Goal: Task Accomplishment & Management: Complete application form

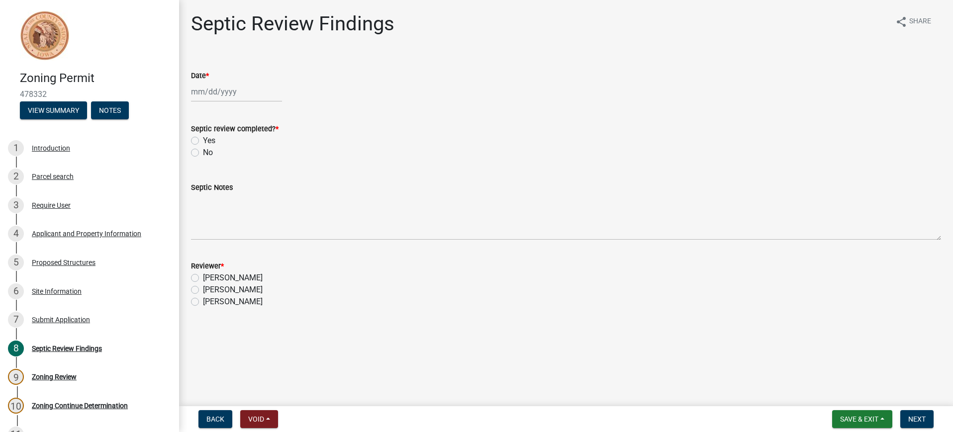
select select "9"
select select "2025"
click at [214, 93] on div "[PERSON_NAME] Feb Mar Apr [PERSON_NAME][DATE] Oct Nov [DATE] 1526 1527 1528 152…" at bounding box center [236, 92] width 91 height 20
click at [202, 195] on div "22" at bounding box center [201, 193] width 16 height 16
type input "[DATE]"
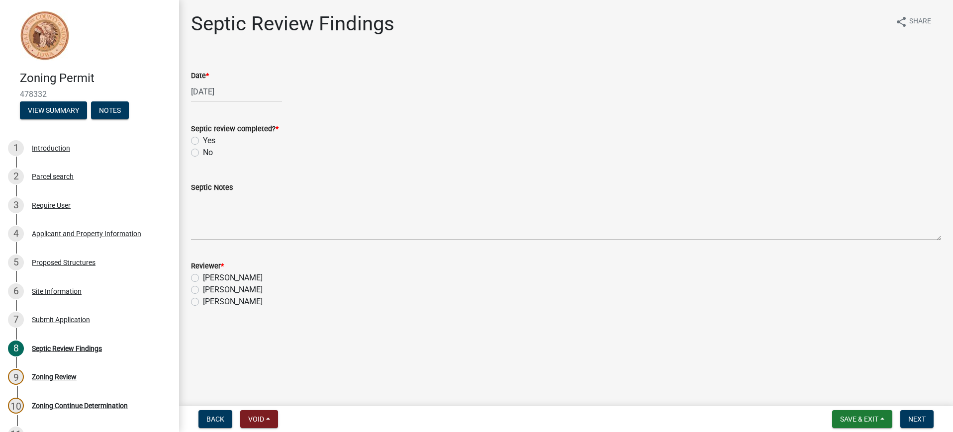
click at [203, 140] on label "Yes" at bounding box center [209, 141] width 12 height 12
click at [203, 140] on input "Yes" at bounding box center [206, 138] width 6 height 6
radio input "true"
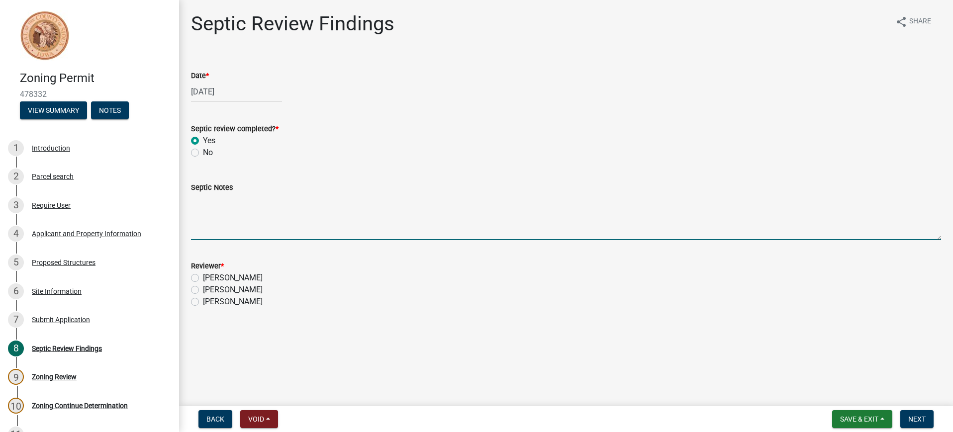
click at [198, 211] on textarea "Septic Notes" at bounding box center [566, 216] width 750 height 47
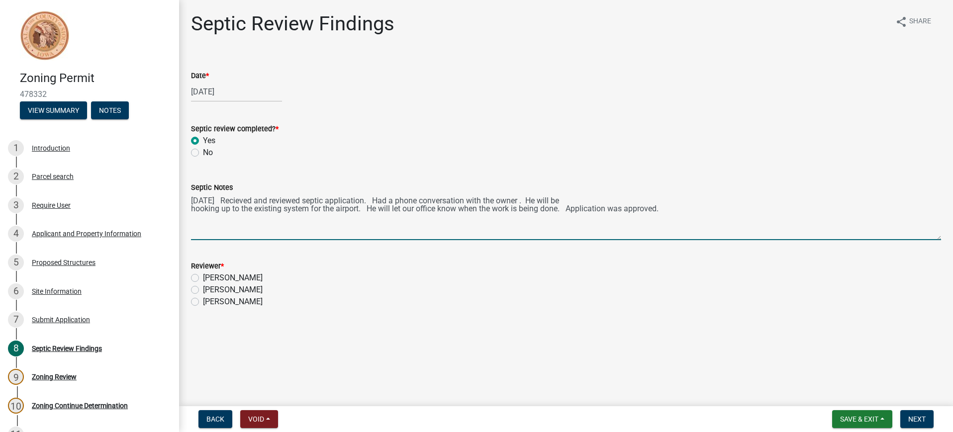
type textarea "[DATE] Recieved and reviewed septic application. Had a phone conversation with …"
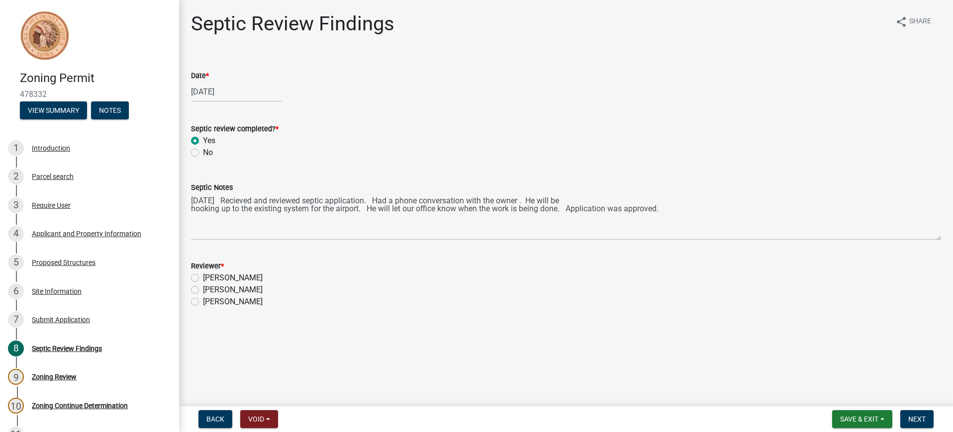
click at [203, 290] on label "[PERSON_NAME]" at bounding box center [233, 290] width 60 height 12
click at [203, 290] on input "[PERSON_NAME]" at bounding box center [206, 287] width 6 height 6
radio input "true"
click at [840, 419] on span "Save & Exit" at bounding box center [859, 419] width 38 height 8
click at [842, 369] on button "Save" at bounding box center [853, 370] width 80 height 24
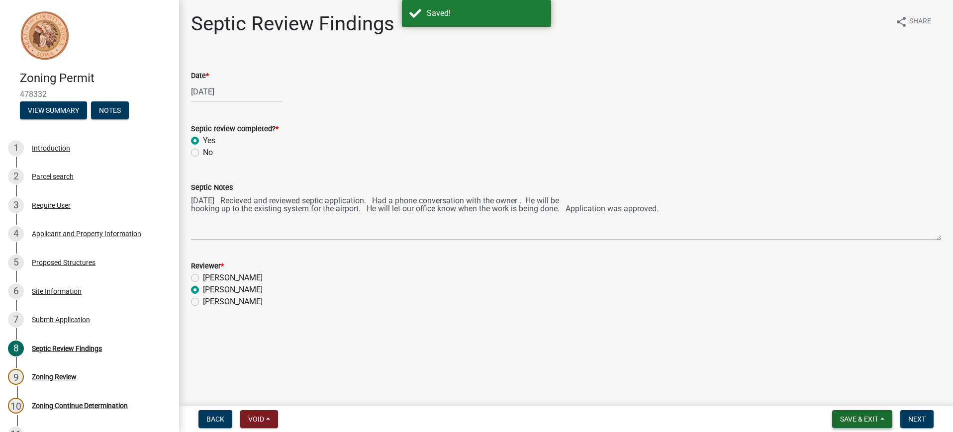
click at [848, 419] on span "Save & Exit" at bounding box center [859, 419] width 38 height 8
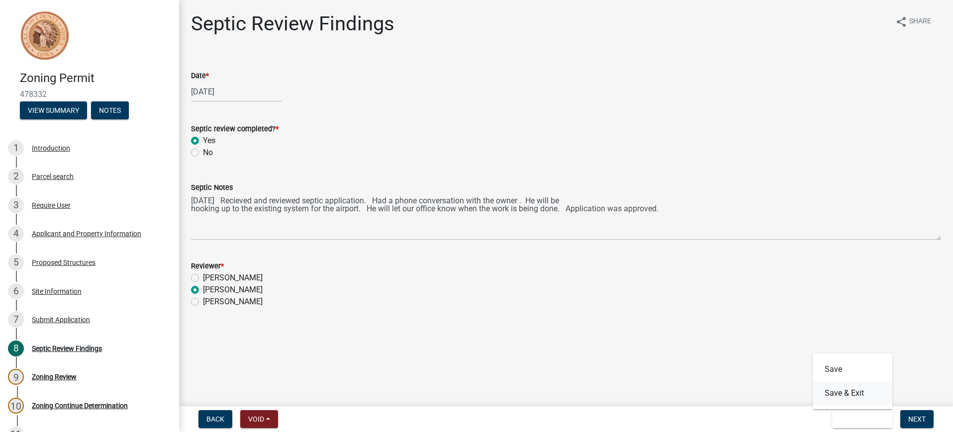
click at [836, 391] on button "Save & Exit" at bounding box center [853, 394] width 80 height 24
